Goal: Task Accomplishment & Management: Manage account settings

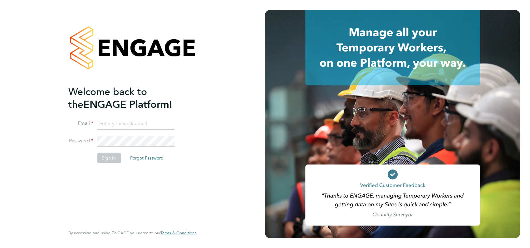
type input "angela@class1personnel.com"
click at [198, 142] on div "Welcome back to the ENGAGE Platform! Email angela@class1personnel.com Password …" at bounding box center [132, 124] width 153 height 248
click at [112, 158] on button "Sign In" at bounding box center [109, 158] width 24 height 10
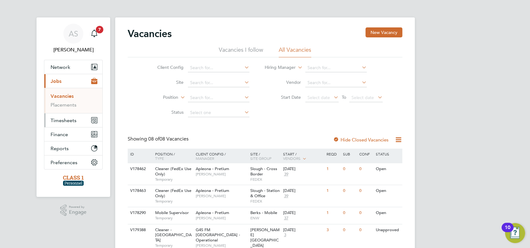
click at [65, 121] on span "Timesheets" at bounding box center [64, 121] width 26 height 6
click at [63, 111] on link "Timesheets" at bounding box center [64, 110] width 26 height 6
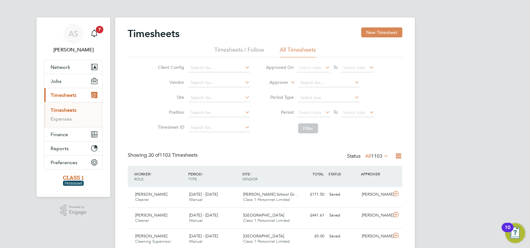
click at [380, 32] on button "New Timesheet" at bounding box center [381, 32] width 41 height 10
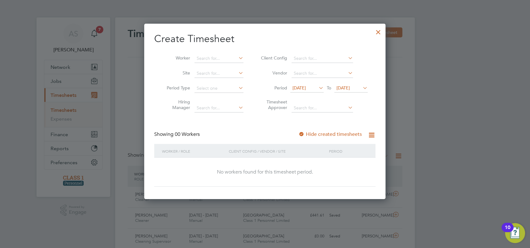
click at [306, 88] on span "[DATE]" at bounding box center [298, 88] width 13 height 6
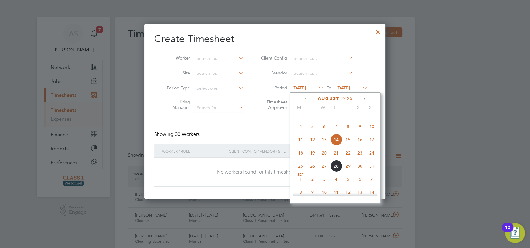
click at [299, 172] on span "25" at bounding box center [300, 166] width 12 height 12
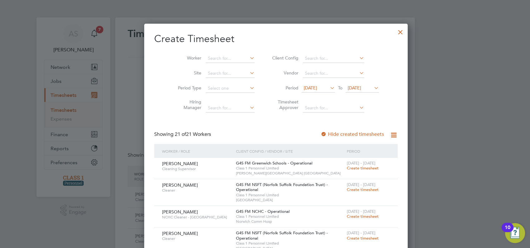
click at [439, 163] on div at bounding box center [265, 124] width 530 height 248
click at [395, 32] on div at bounding box center [400, 30] width 11 height 11
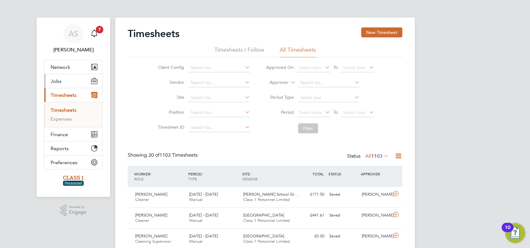
click at [58, 80] on span "Jobs" at bounding box center [56, 81] width 11 height 6
click at [59, 69] on span "Network" at bounding box center [61, 67] width 20 height 6
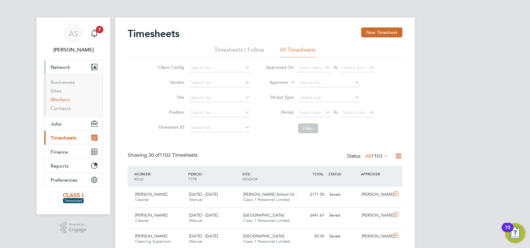
click at [57, 101] on link "Workers" at bounding box center [60, 100] width 19 height 6
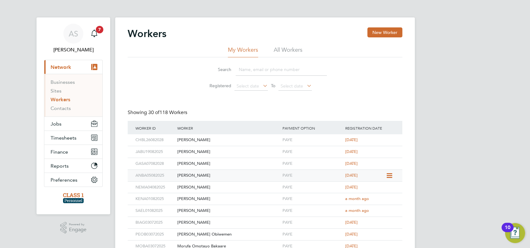
click at [389, 176] on icon at bounding box center [388, 175] width 6 height 7
click at [375, 190] on li "Invite Worker" at bounding box center [374, 190] width 34 height 9
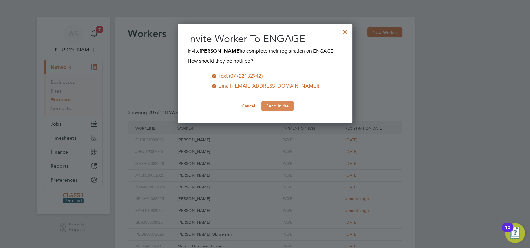
click at [279, 104] on button "Send Invite" at bounding box center [277, 106] width 32 height 10
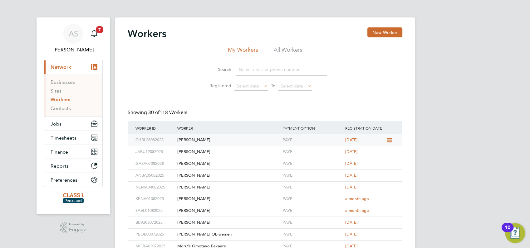
click at [389, 140] on icon at bounding box center [388, 140] width 6 height 7
click at [375, 154] on li "Invite Worker" at bounding box center [374, 154] width 34 height 9
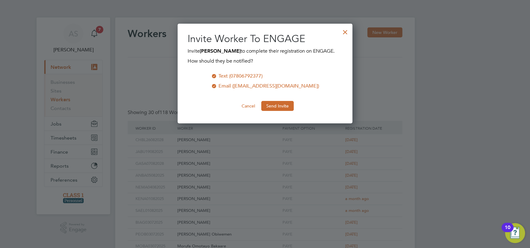
scroll to position [107, 175]
click at [275, 111] on button "Send Invite" at bounding box center [277, 106] width 32 height 10
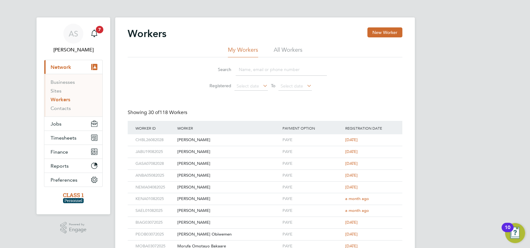
click at [263, 110] on div "Showing 30 of 118 Workers" at bounding box center [265, 115] width 274 height 12
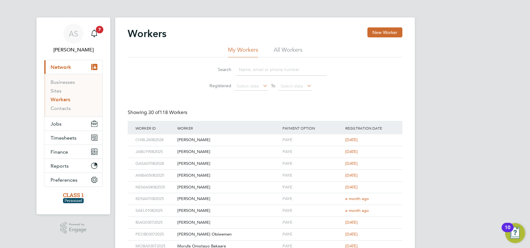
click at [263, 110] on div "Showing 30 of 118 Workers" at bounding box center [265, 115] width 274 height 12
click at [100, 30] on span "7" at bounding box center [99, 29] width 7 height 7
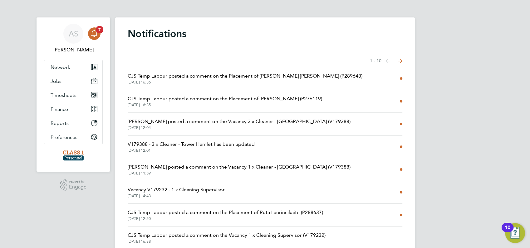
click at [180, 77] on span "CJS Temp Labour posted a comment on the Placement of [PERSON_NAME] [PERSON_NAME…" at bounding box center [245, 75] width 235 height 7
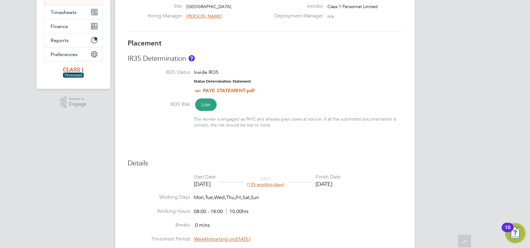
scroll to position [53, 0]
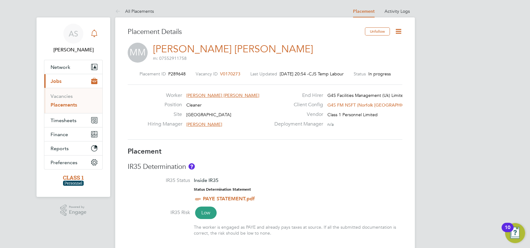
click at [95, 35] on icon "Main navigation" at bounding box center [93, 33] width 7 height 7
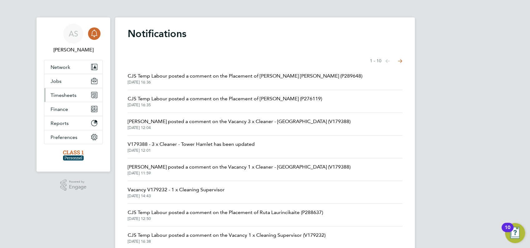
click at [61, 95] on span "Timesheets" at bounding box center [64, 95] width 26 height 6
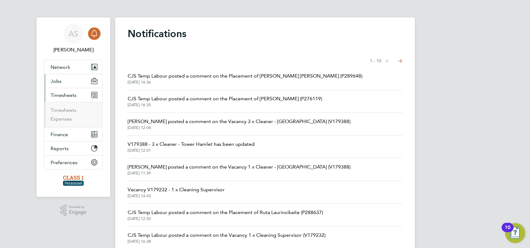
click at [58, 81] on span "Jobs" at bounding box center [56, 81] width 11 height 6
click at [65, 96] on link "Vacancies" at bounding box center [62, 96] width 22 height 6
